Goal: Transaction & Acquisition: Purchase product/service

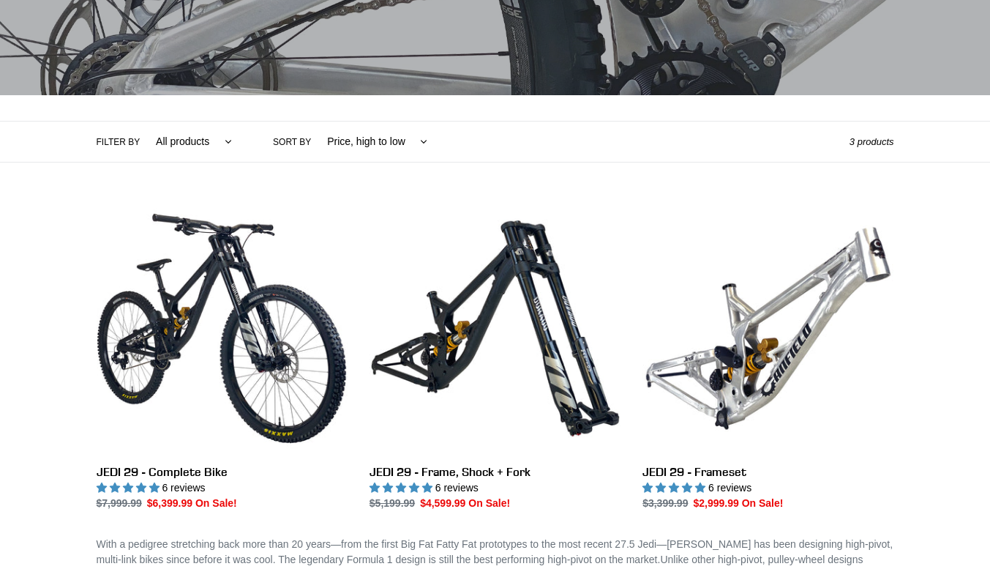
scroll to position [233, 0]
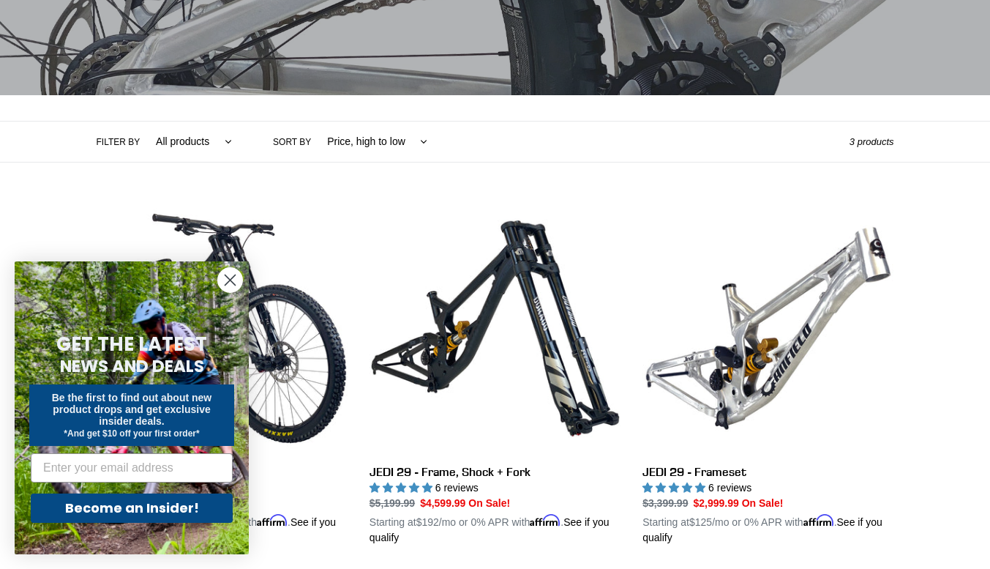
click at [222, 277] on circle "Close dialog" at bounding box center [230, 280] width 24 height 24
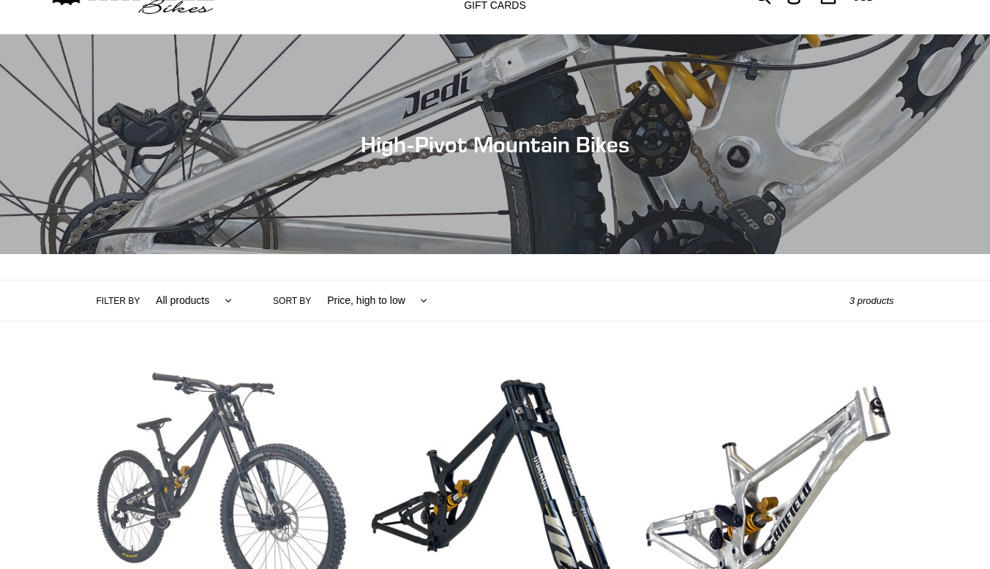
scroll to position [0, 0]
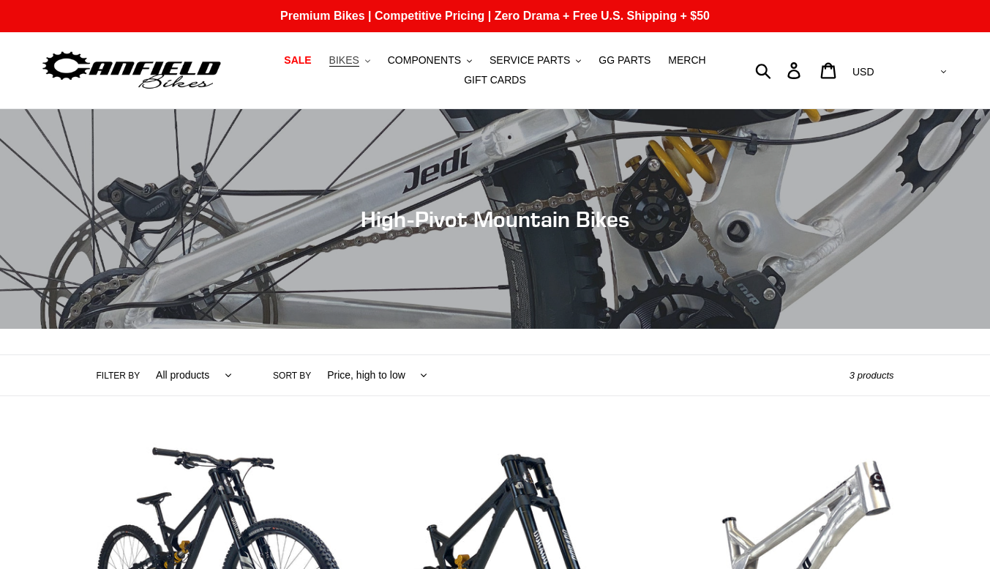
click at [374, 56] on button "BIKES .cls-1{fill:#231f20}" at bounding box center [350, 61] width 56 height 20
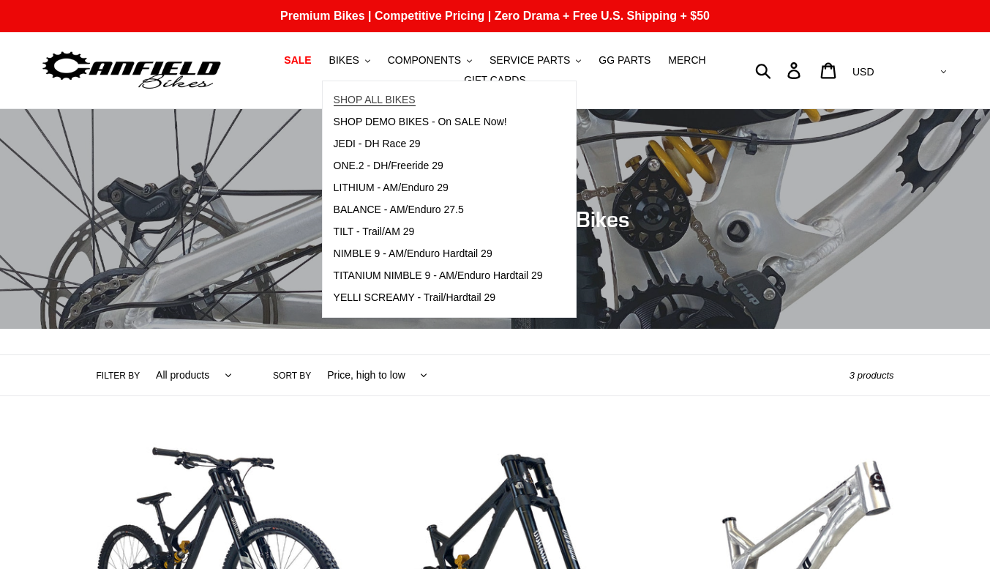
click at [392, 106] on span "SHOP ALL BIKES" at bounding box center [375, 100] width 82 height 12
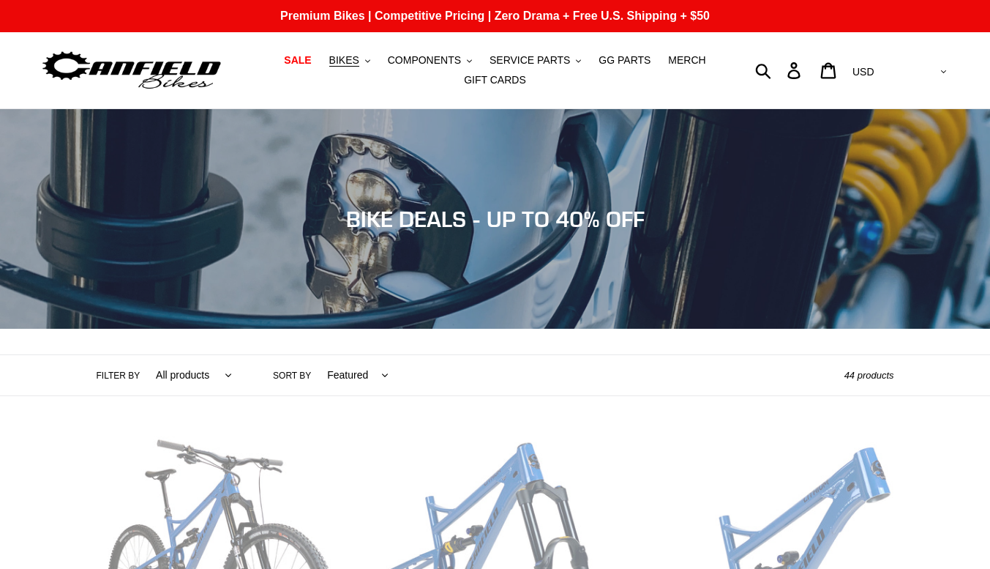
click at [344, 375] on select "Featured Best selling Alphabetically, A-Z Alphabetically, Z-A Price, low to hig…" at bounding box center [354, 375] width 81 height 40
select select "price-descending"
click at [314, 355] on select "Featured Best selling Alphabetically, A-Z Alphabetically, Z-A Price, low to hig…" at bounding box center [354, 375] width 81 height 40
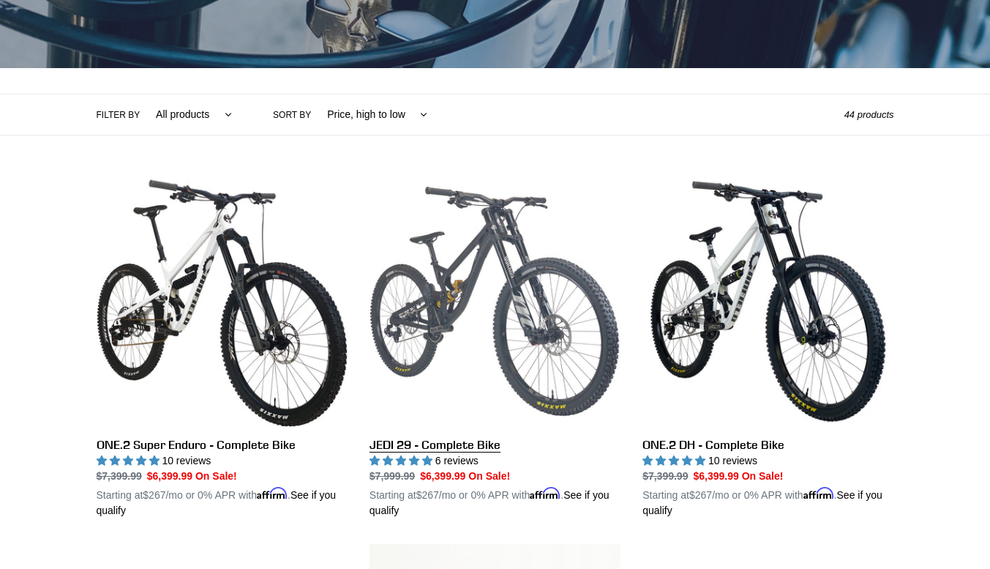
click at [434, 313] on link "JEDI 29 - Complete Bike" at bounding box center [495, 347] width 251 height 343
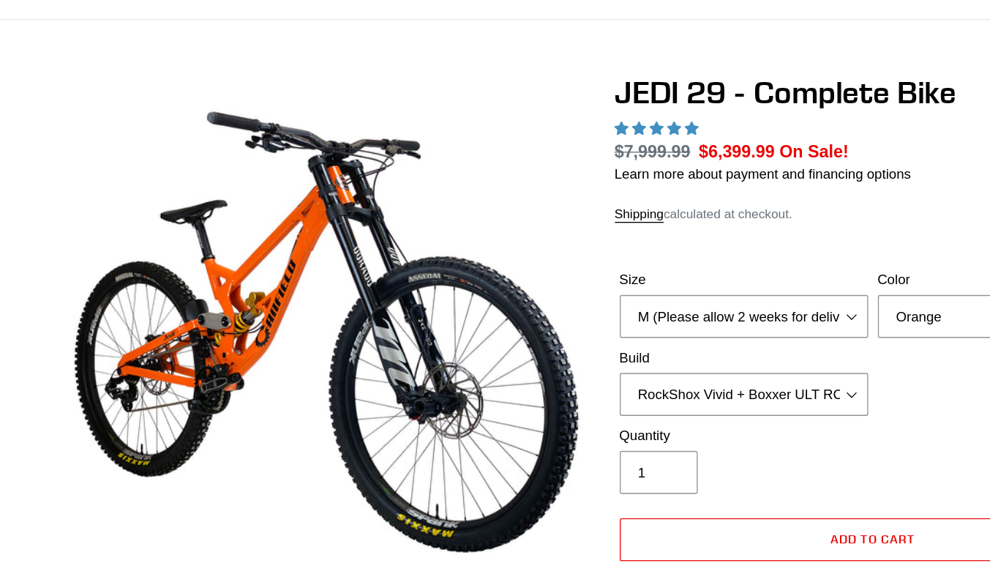
select select "highest-rating"
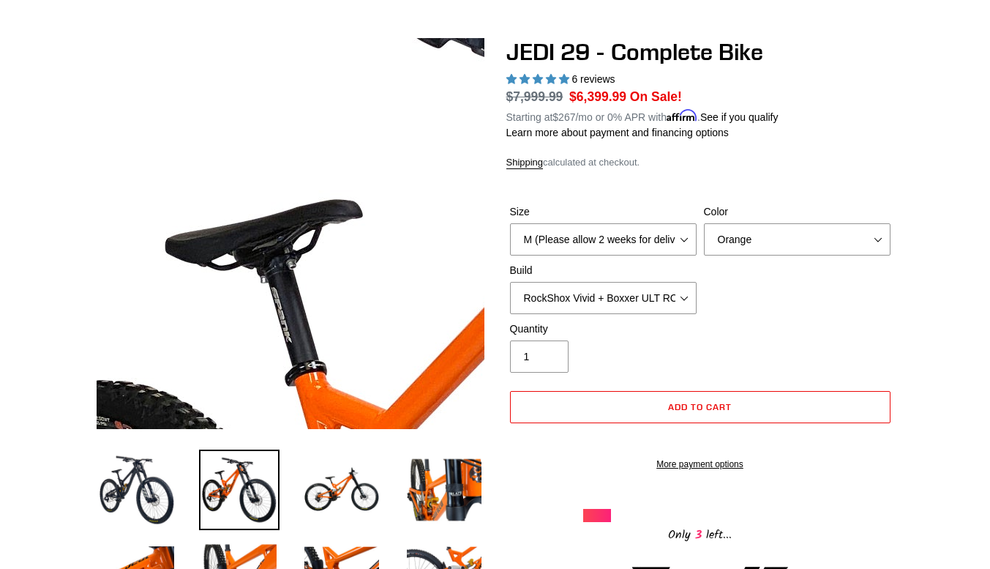
scroll to position [407, 0]
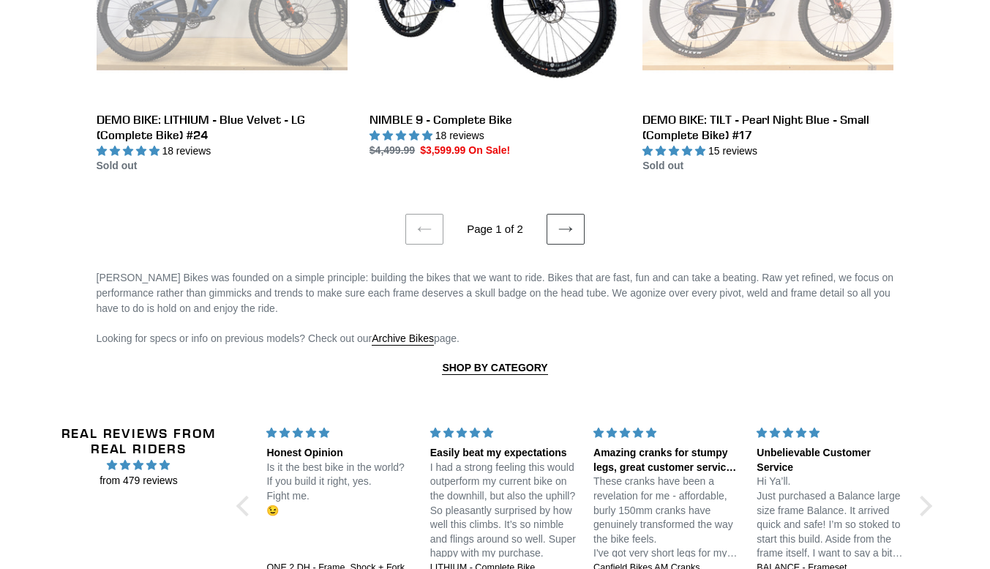
scroll to position [2999, 0]
